Goal: Find contact information: Find contact information

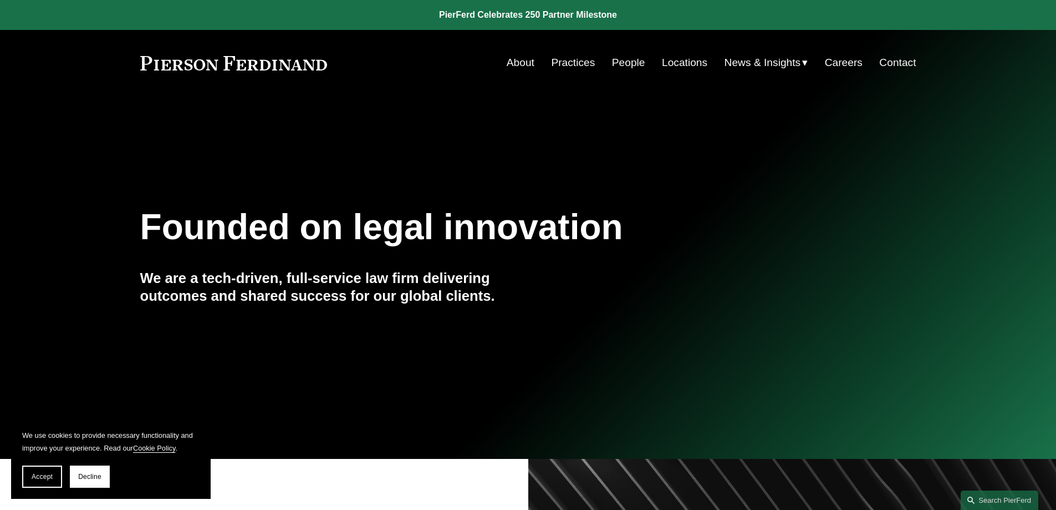
click at [520, 61] on link "About" at bounding box center [521, 62] width 28 height 21
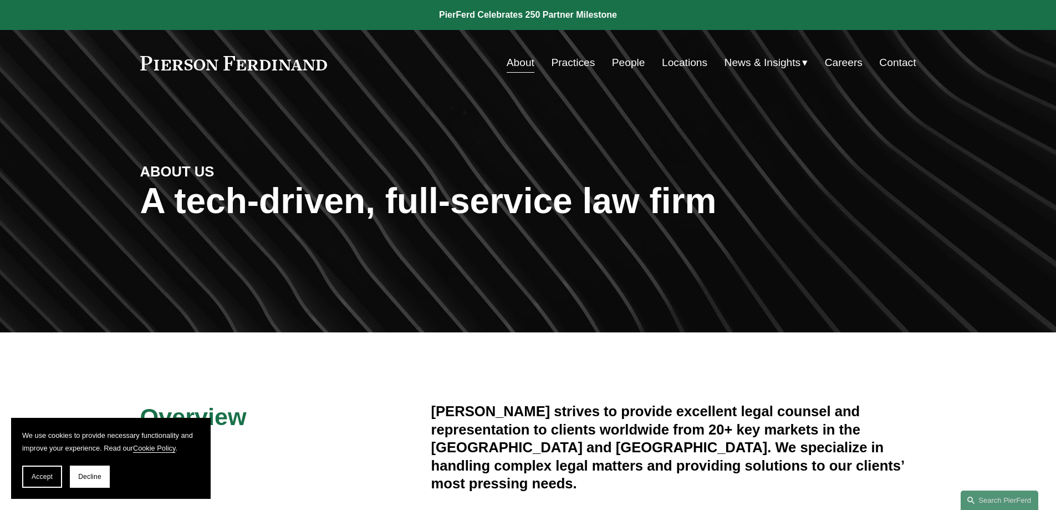
click at [630, 72] on link "People" at bounding box center [628, 62] width 33 height 21
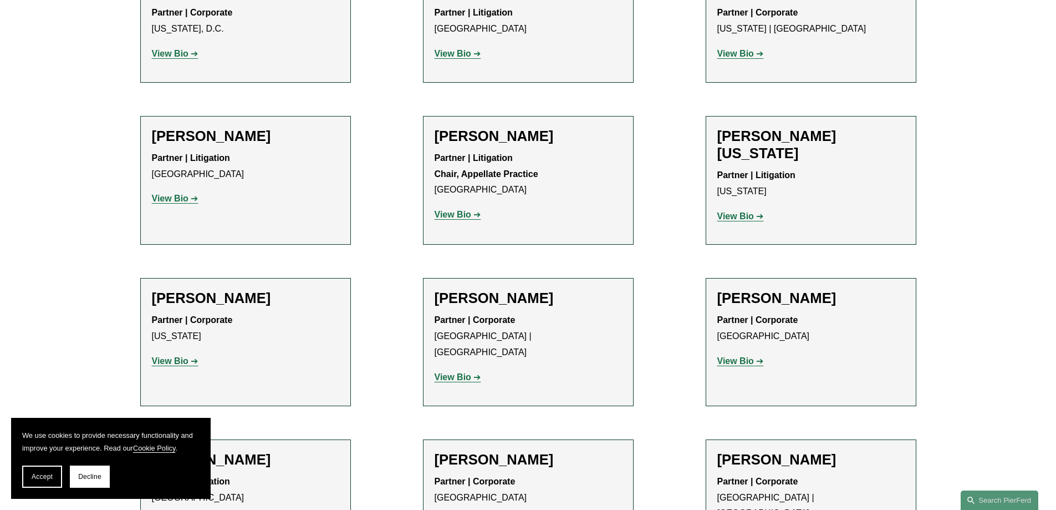
scroll to position [13394, 0]
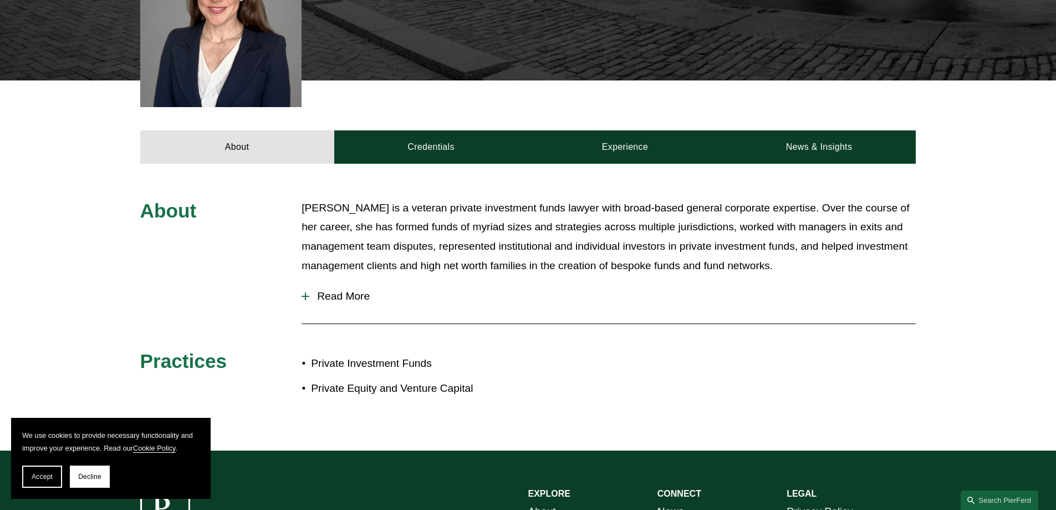
scroll to position [444, 0]
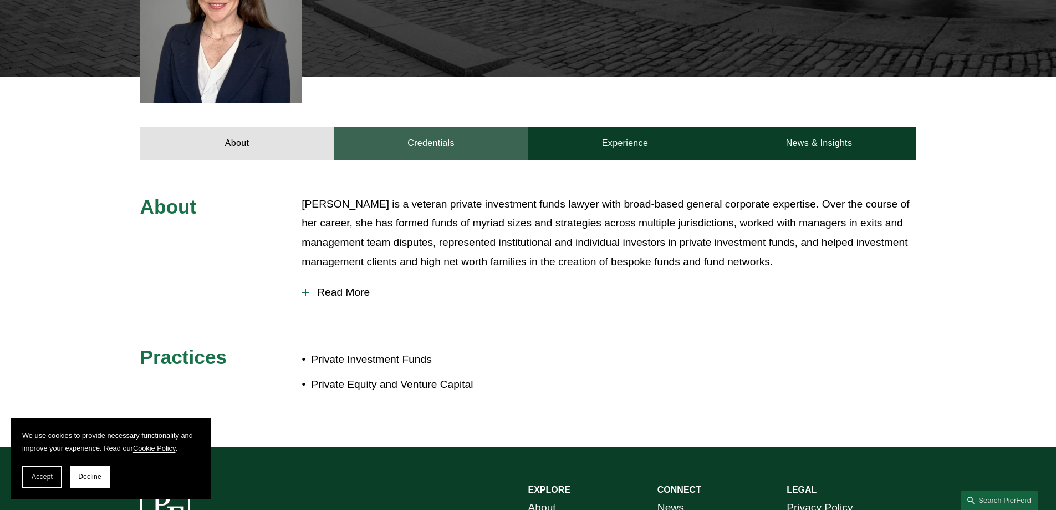
click at [481, 126] on link "Credentials" at bounding box center [431, 142] width 194 height 33
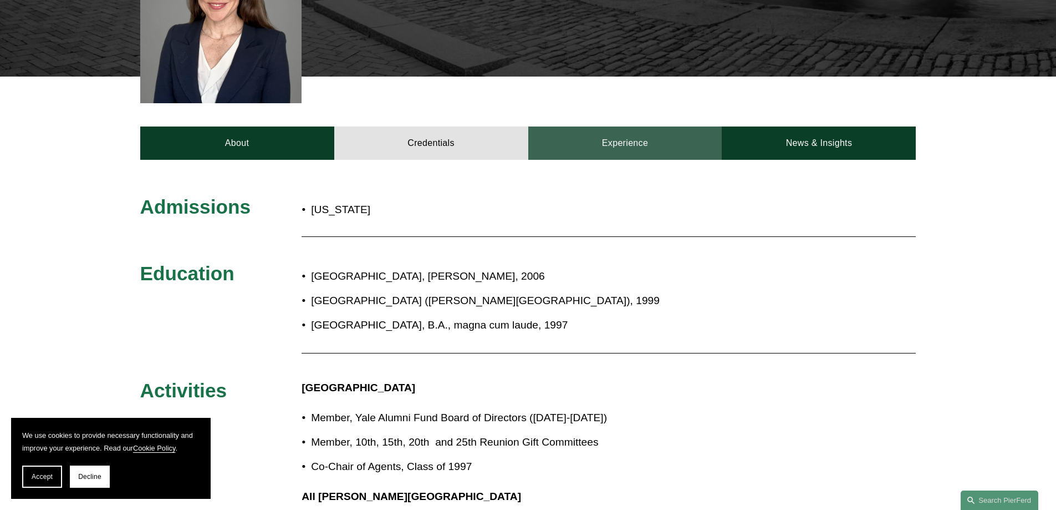
click at [617, 126] on link "Experience" at bounding box center [625, 142] width 194 height 33
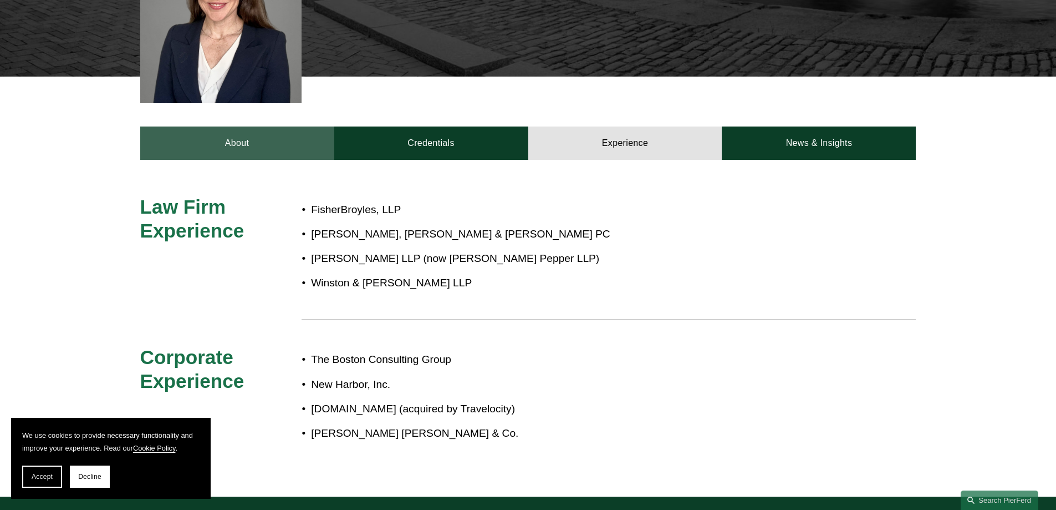
click at [259, 126] on link "About" at bounding box center [237, 142] width 194 height 33
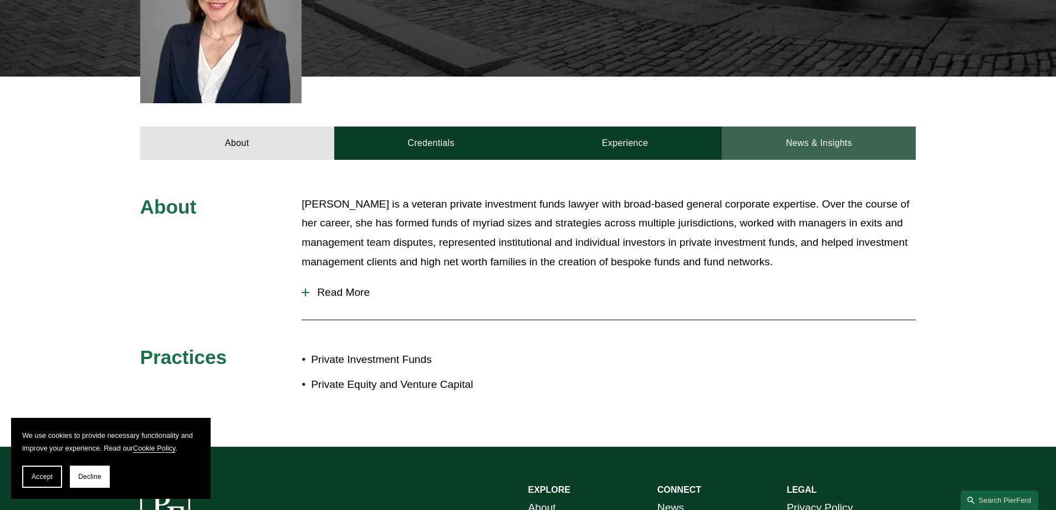
click at [811, 126] on link "News & Insights" at bounding box center [819, 142] width 194 height 33
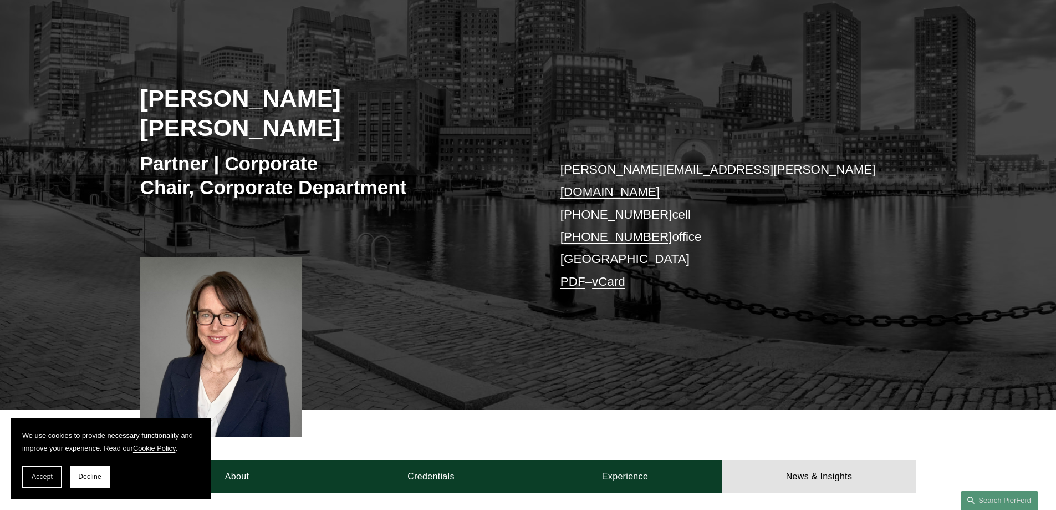
scroll to position [0, 0]
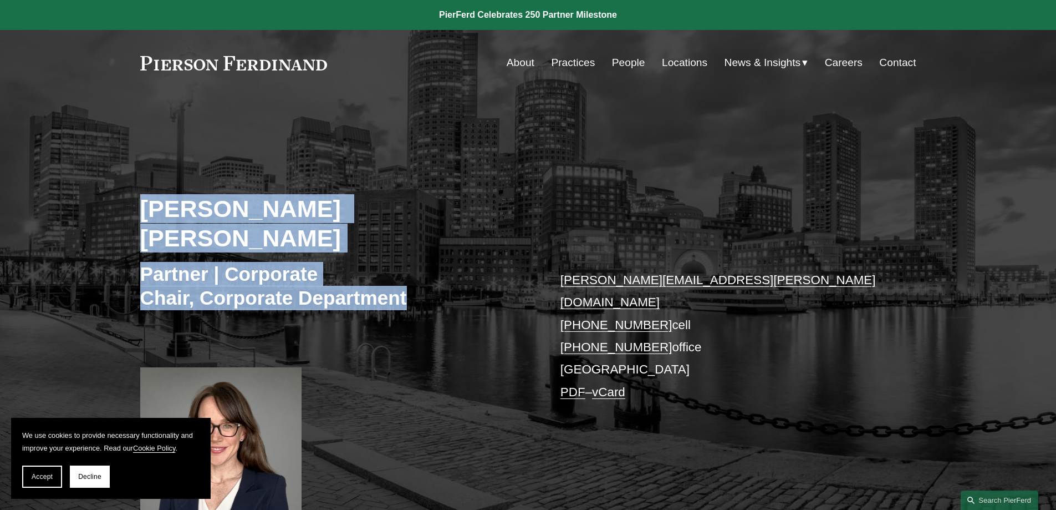
drag, startPoint x: 135, startPoint y: 209, endPoint x: 429, endPoint y: 285, distance: 303.6
click at [429, 285] on div "Weatherly Ralph Emans Partner | Corporate Chair, Corporate Department weatherly…" at bounding box center [528, 324] width 1056 height 393
copy div "Weatherly Ralph Emans Partner | Corporate Chair, Corporate Department"
click at [316, 279] on h3 "Partner | Corporate Chair, Corporate Department" at bounding box center [334, 286] width 388 height 48
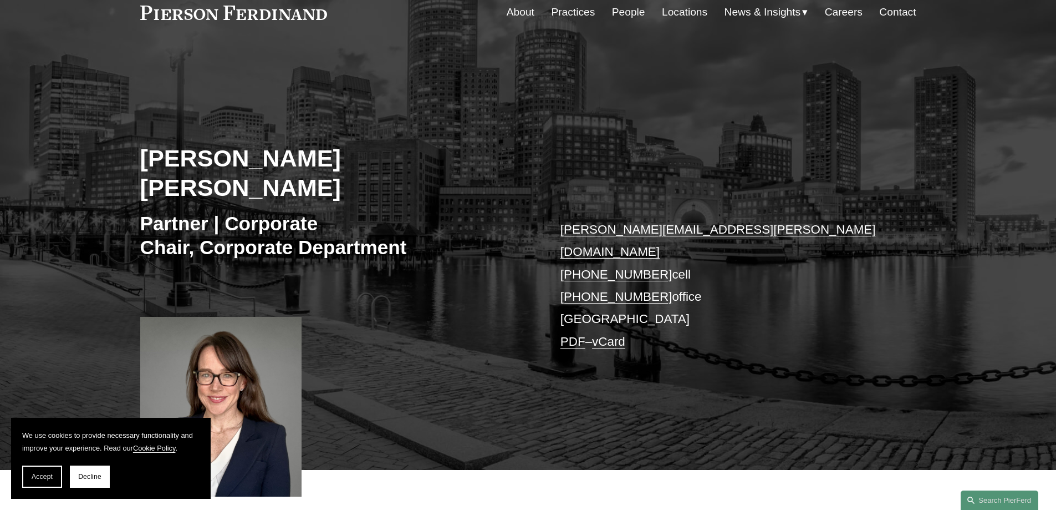
scroll to position [111, 0]
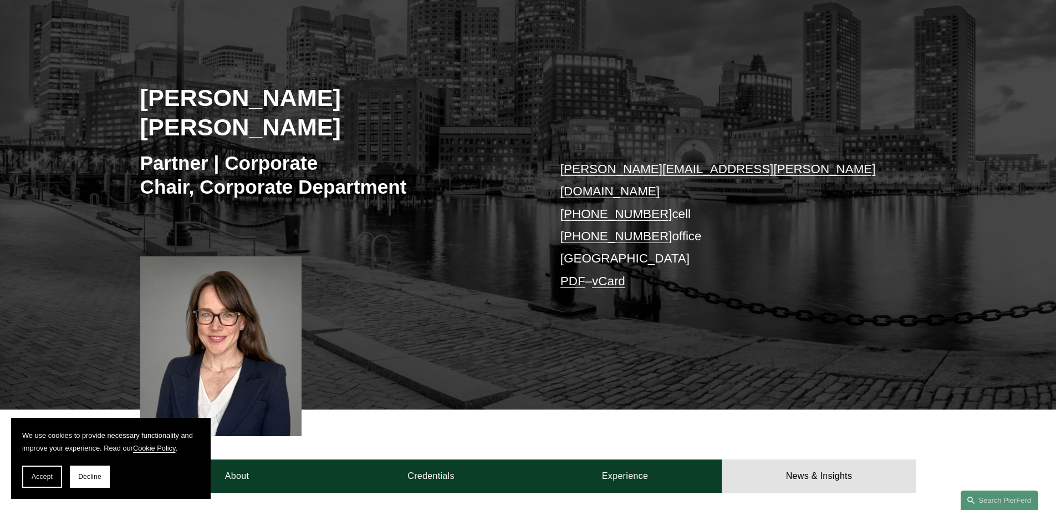
drag, startPoint x: 707, startPoint y: 192, endPoint x: 543, endPoint y: 153, distance: 168.4
click at [543, 153] on div "Weatherly Ralph Emans Partner | Corporate Chair, Corporate Department weatherly…" at bounding box center [528, 213] width 1056 height 393
copy div "weatherly.emans@pierferd.com +1.617.480.7298 cell +1.617.663.8202 office"
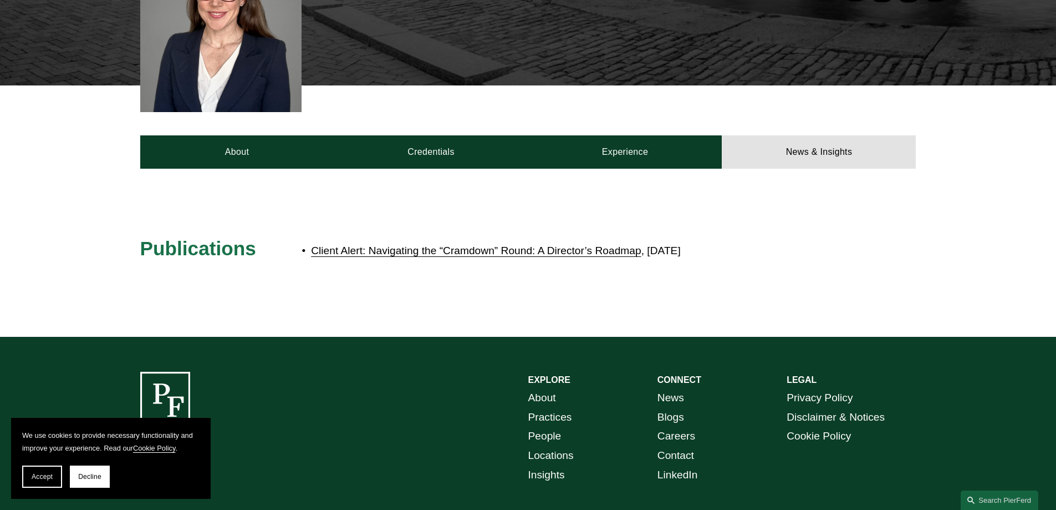
scroll to position [277, 0]
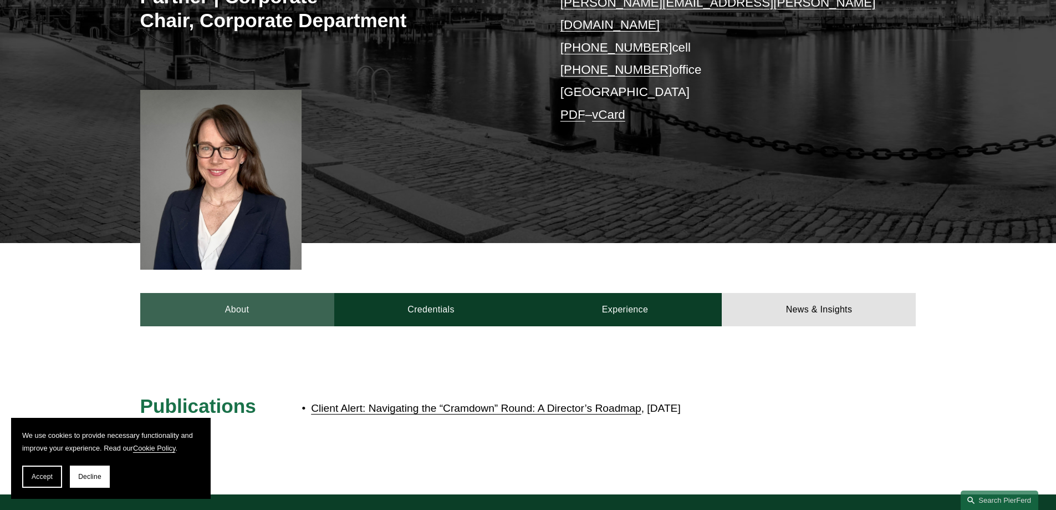
click at [213, 293] on link "About" at bounding box center [237, 309] width 194 height 33
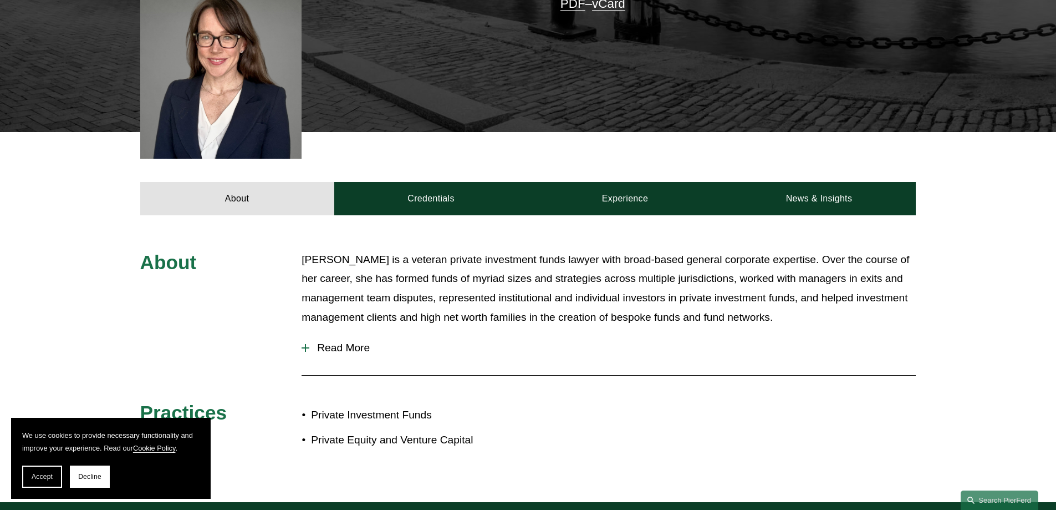
scroll to position [499, 0]
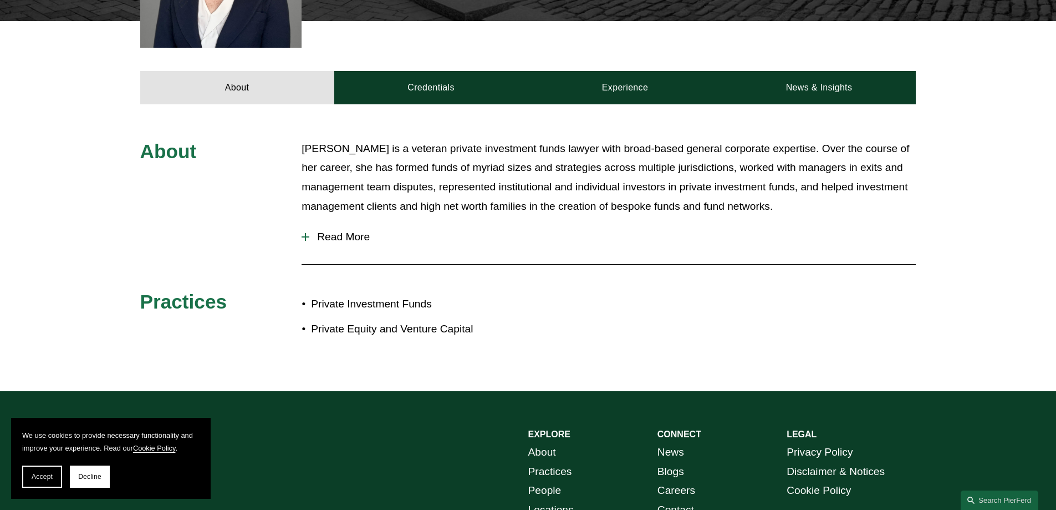
click at [333, 231] on span "Read More" at bounding box center [612, 237] width 607 height 12
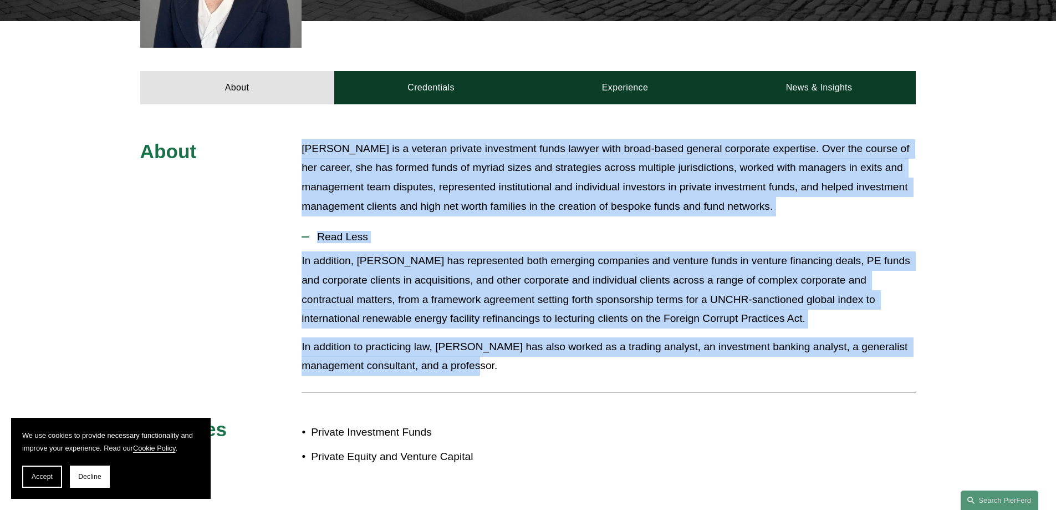
drag, startPoint x: 303, startPoint y: 109, endPoint x: 509, endPoint y: 323, distance: 297.3
click at [509, 323] on div "About Weatherly is a veteran private investment funds lawyer with broad-based g…" at bounding box center [528, 311] width 1056 height 344
copy div "Weatherly is a veteran private investment funds lawyer with broad-based general…"
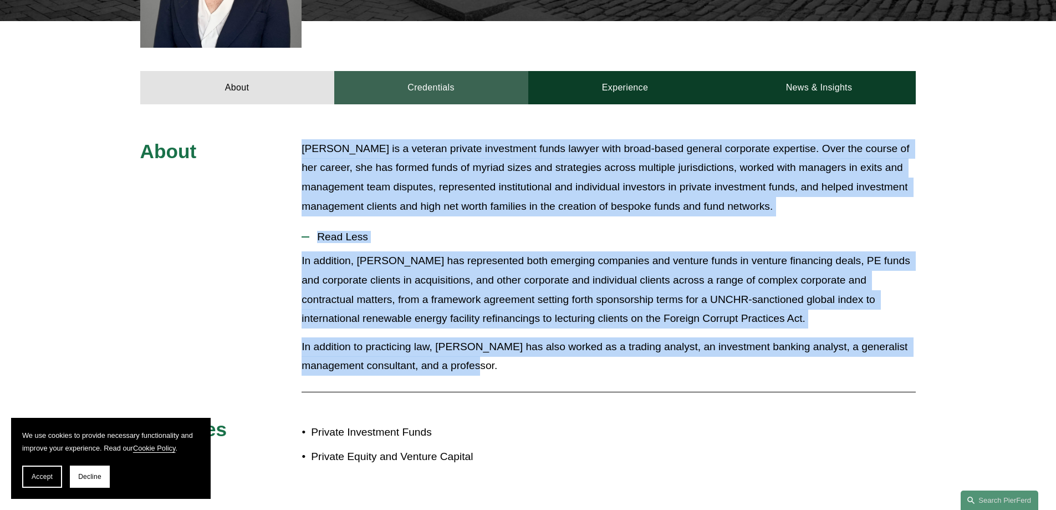
click at [464, 71] on link "Credentials" at bounding box center [431, 87] width 194 height 33
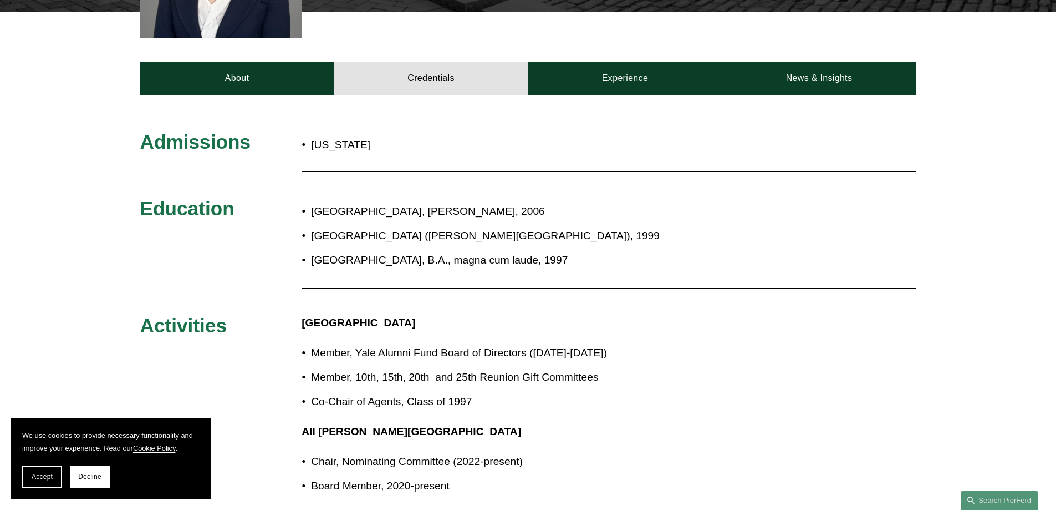
scroll to position [489, 0]
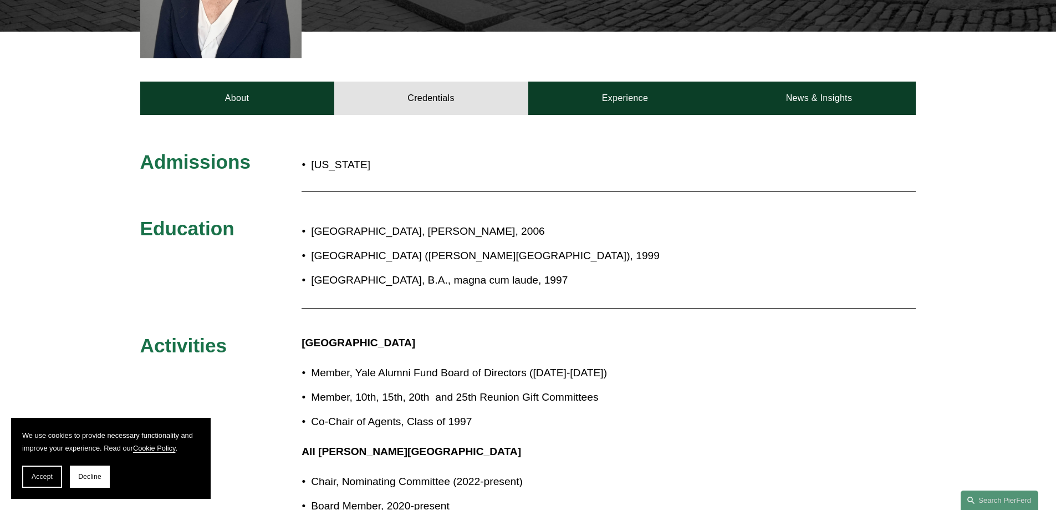
click at [628, 115] on div "Admissions Massachusetts Education Harvard Law School, J.D., 2006 Oxford Univer…" at bounding box center [528, 400] width 1056 height 571
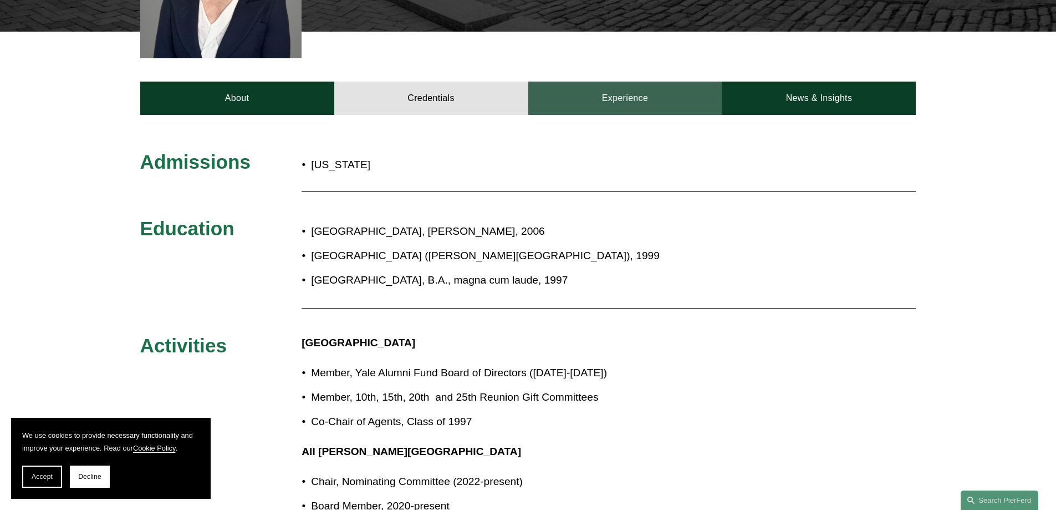
click at [629, 82] on link "Experience" at bounding box center [625, 98] width 194 height 33
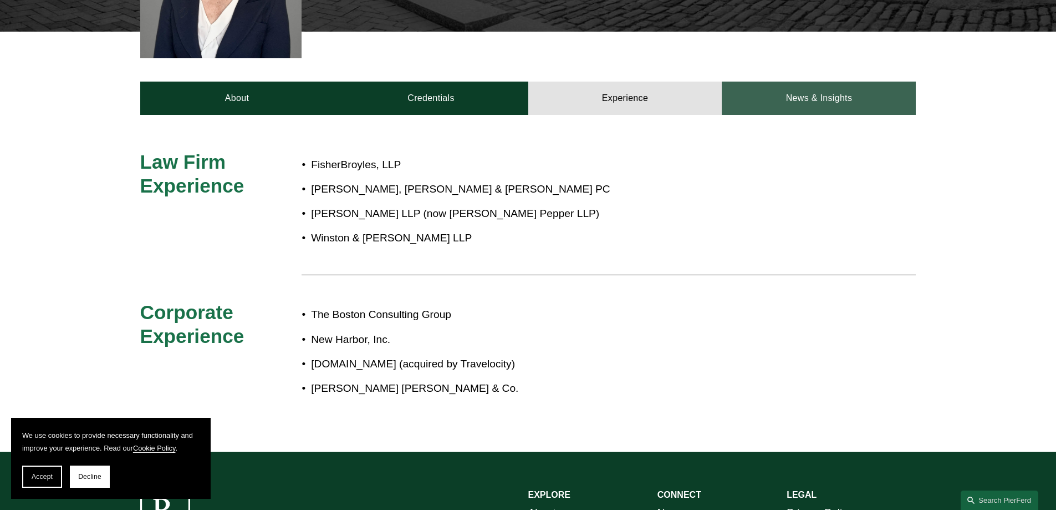
click at [811, 82] on link "News & Insights" at bounding box center [819, 98] width 194 height 33
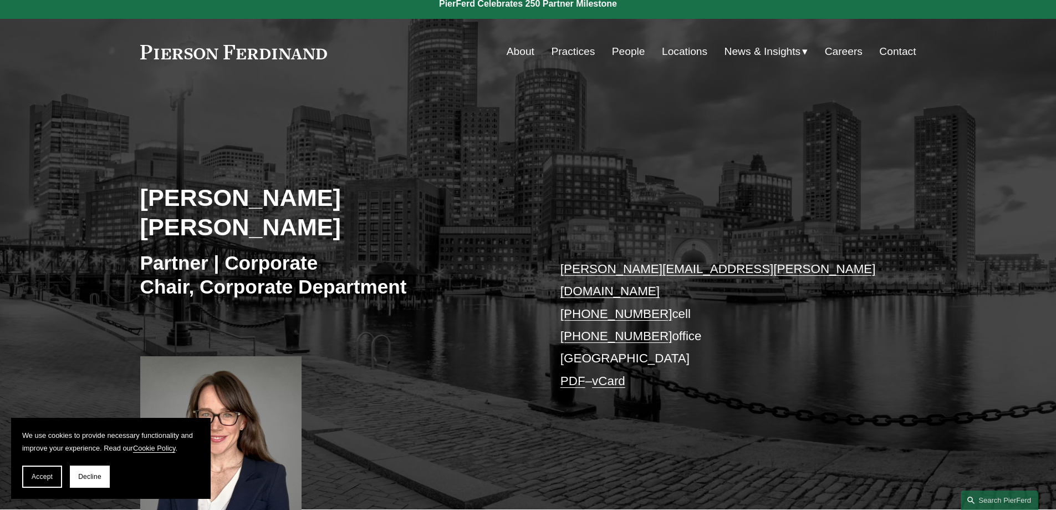
scroll to position [0, 0]
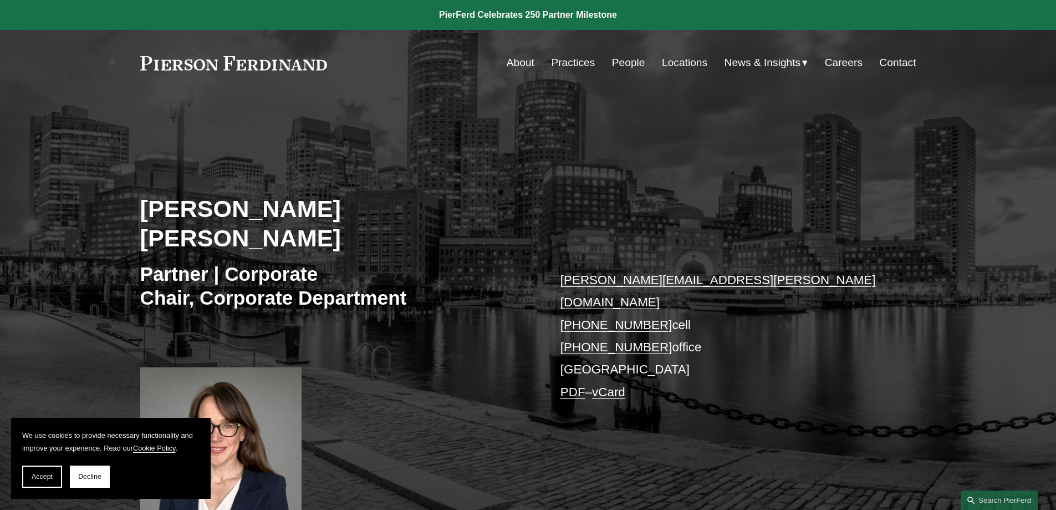
click at [626, 62] on link "People" at bounding box center [628, 62] width 33 height 21
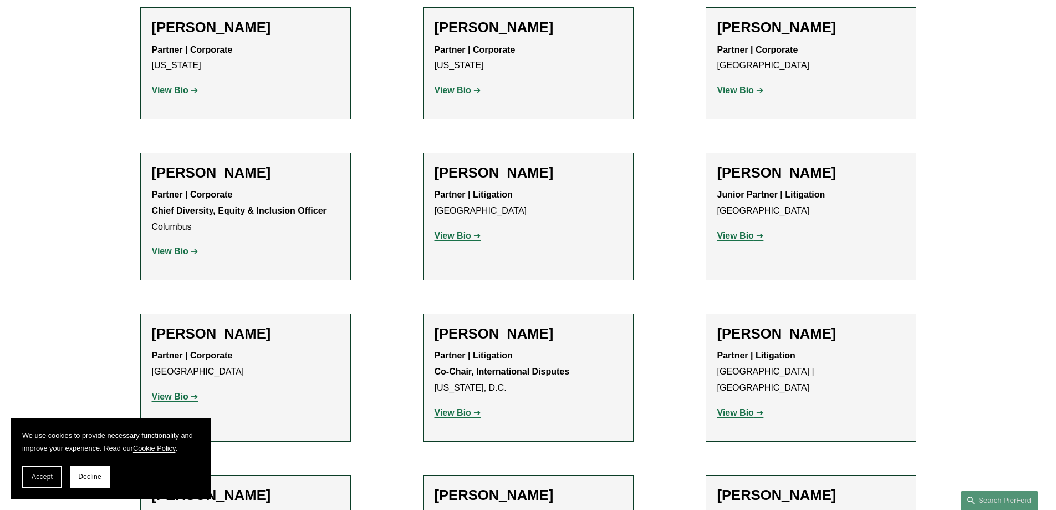
scroll to position [12317, 0]
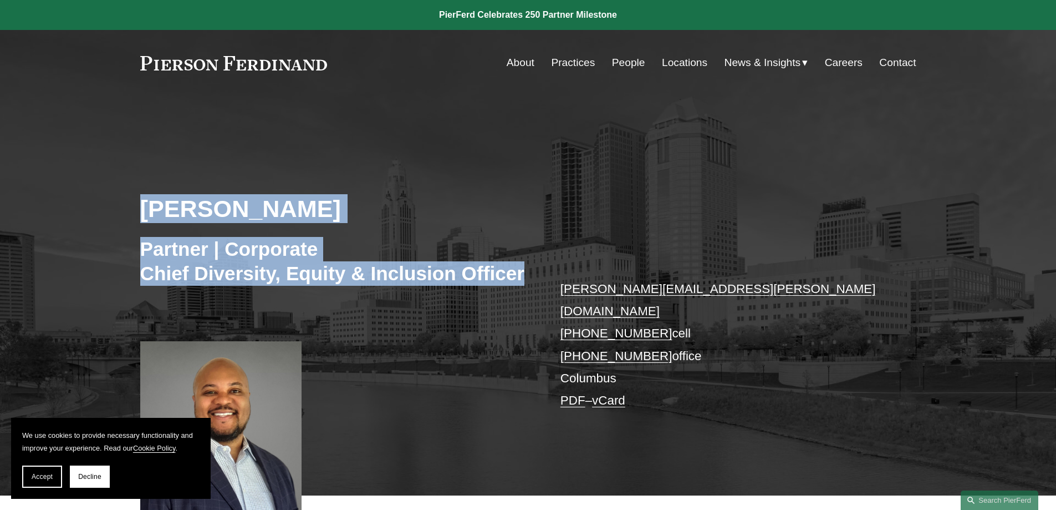
drag, startPoint x: 157, startPoint y: 209, endPoint x: 528, endPoint y: 280, distance: 377.7
click at [528, 280] on div "[PERSON_NAME] Partner | Corporate Chief Diversity, Equity & Inclusion Officer […" at bounding box center [528, 312] width 1056 height 368
copy div "[PERSON_NAME] Partner | Corporate Chief Diversity, Equity & Inclusion Officer"
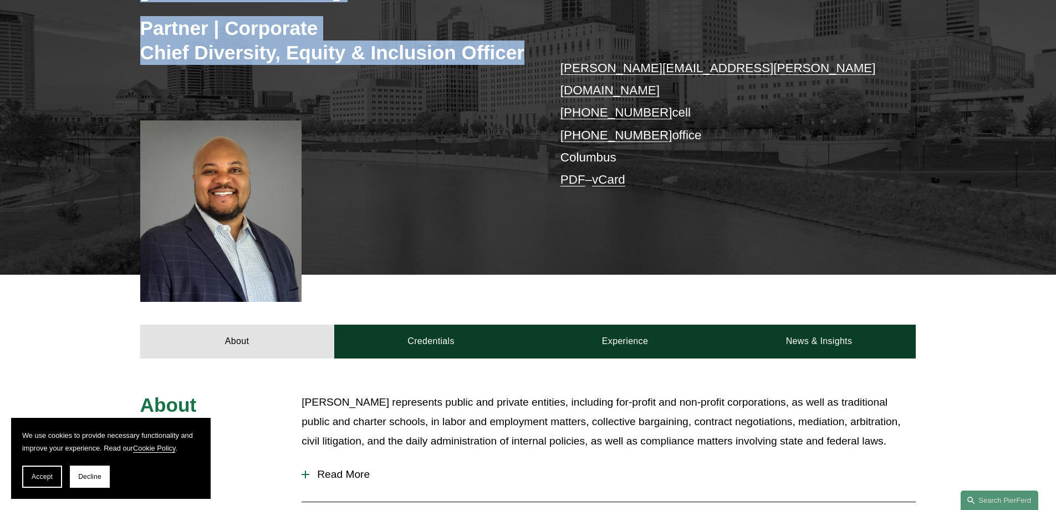
scroll to position [166, 0]
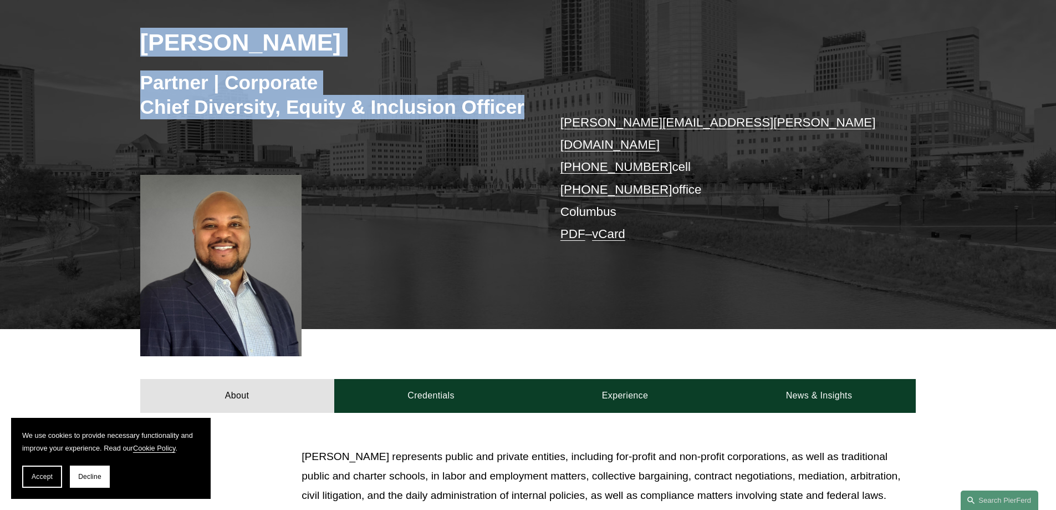
drag, startPoint x: 568, startPoint y: 122, endPoint x: 692, endPoint y: 168, distance: 132.0
click at [692, 168] on div "[PERSON_NAME] Partner | Corporate Chief Diversity, Equity & Inclusion Officer […" at bounding box center [528, 145] width 1056 height 368
copy p "[PERSON_NAME][EMAIL_ADDRESS][PERSON_NAME][DOMAIN_NAME] [PHONE_NUMBER] cell [PHO…"
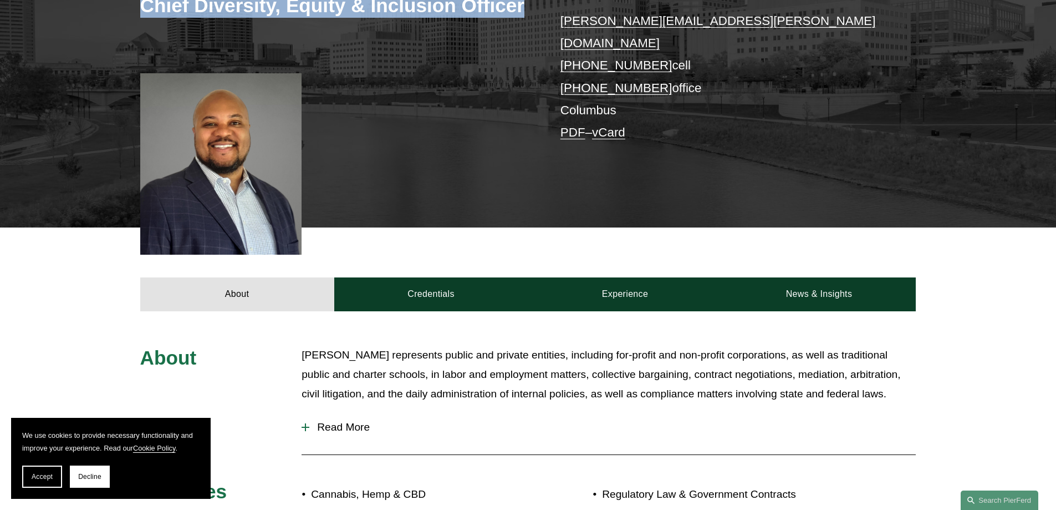
scroll to position [388, 0]
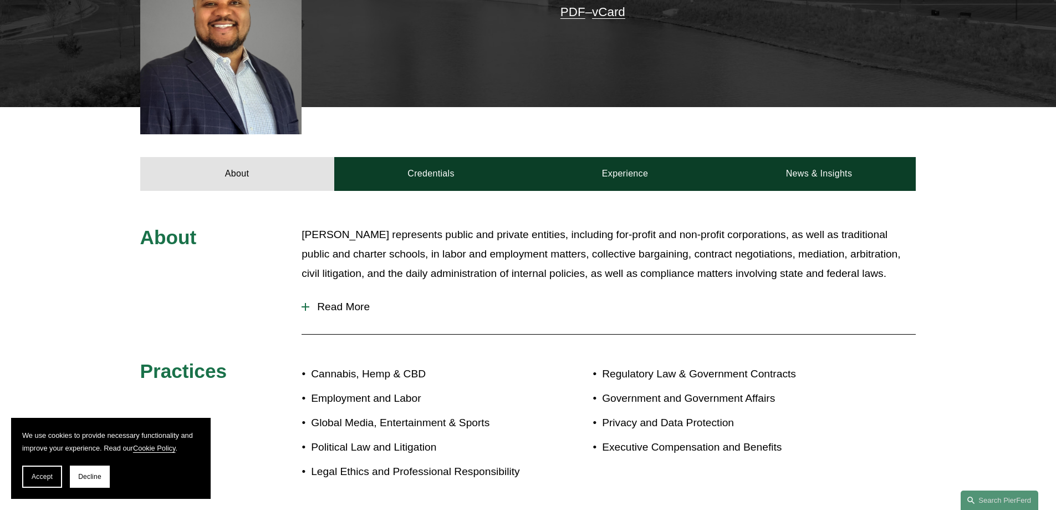
click at [336, 202] on div "About [PERSON_NAME] represents public and private entities, including for-profi…" at bounding box center [528, 359] width 1056 height 337
click at [342, 301] on span "Read More" at bounding box center [612, 307] width 607 height 12
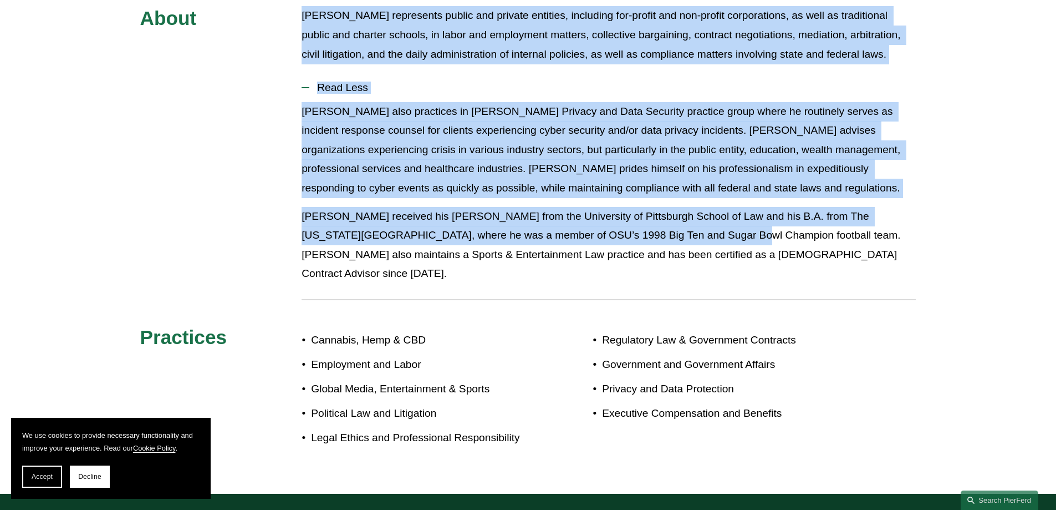
scroll to position [610, 0]
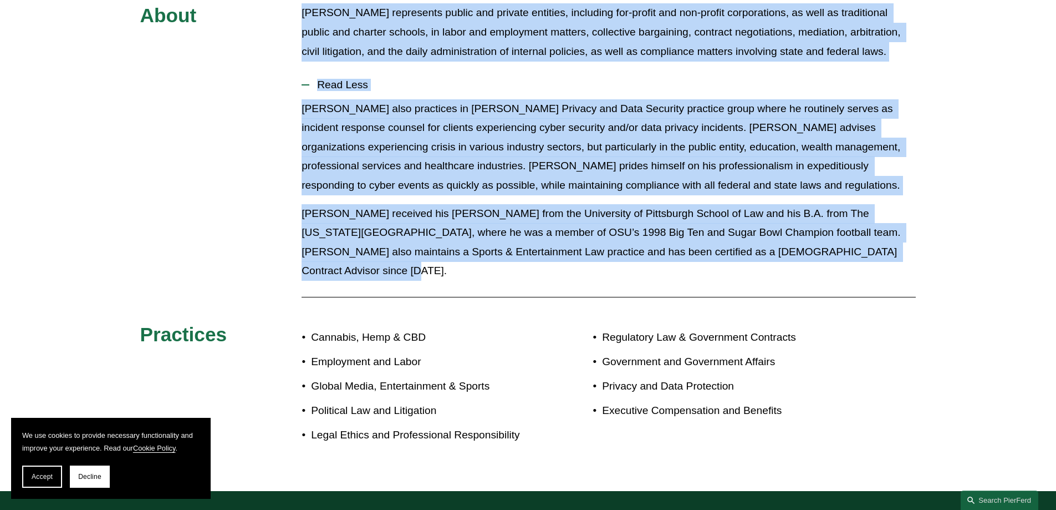
drag, startPoint x: 302, startPoint y: 108, endPoint x: 873, endPoint y: 252, distance: 588.7
click at [873, 252] on div "About [PERSON_NAME] represents public and private entities, including for-profi…" at bounding box center [528, 229] width 1056 height 452
copy div "Loremi dolorsitam consec adi elitsed doeiusmo, temporinc utl-etdolo mag ali-eni…"
